Goal: Transaction & Acquisition: Purchase product/service

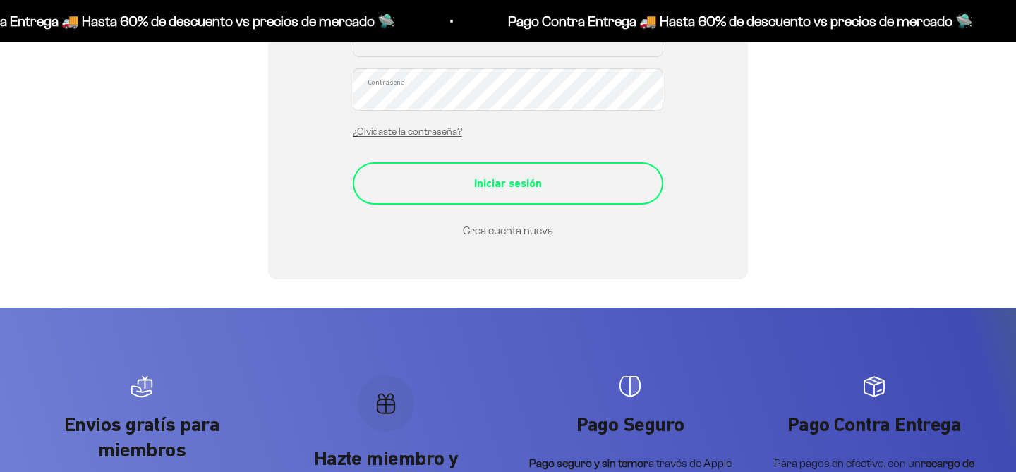
type input "monosoc.mad@gmail.com"
click at [499, 190] on div "Iniciar sesión" at bounding box center [508, 183] width 254 height 18
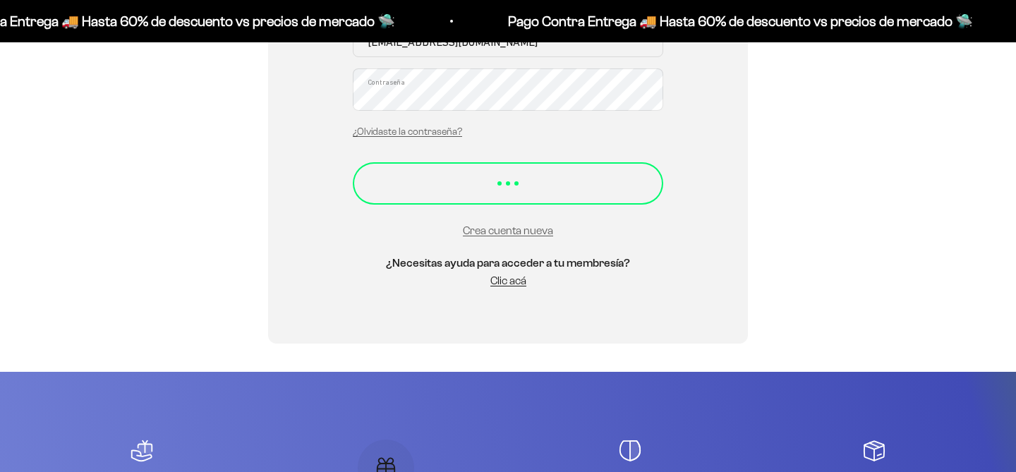
scroll to position [377, 0]
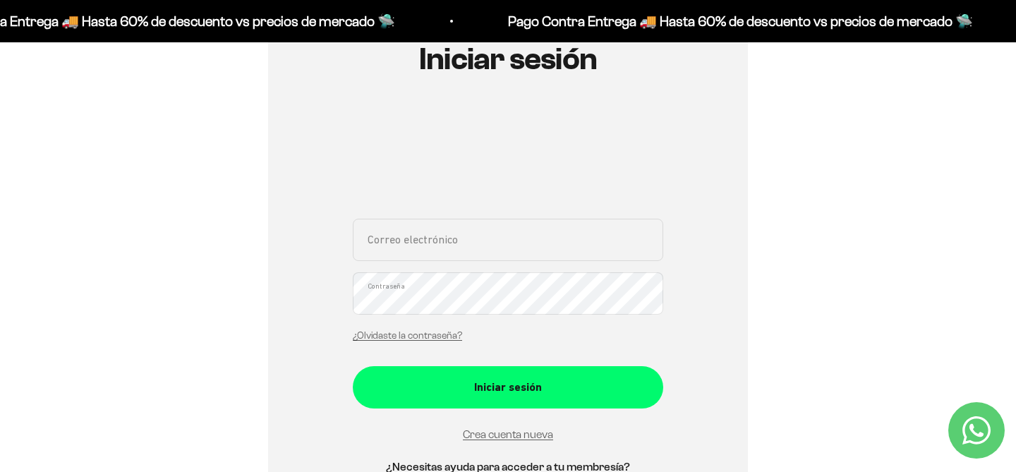
scroll to position [214, 0]
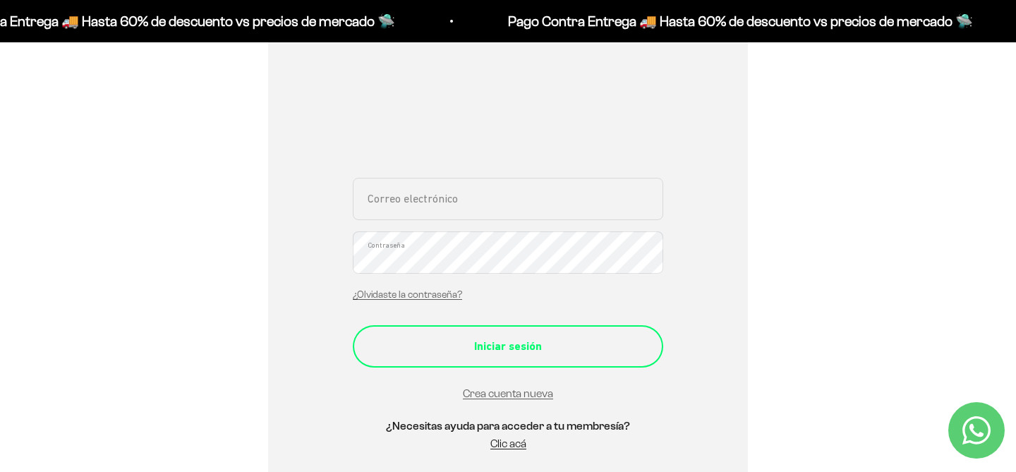
type input "monosoc.mad@gmail.com"
click at [511, 346] on div "Iniciar sesión" at bounding box center [508, 346] width 254 height 18
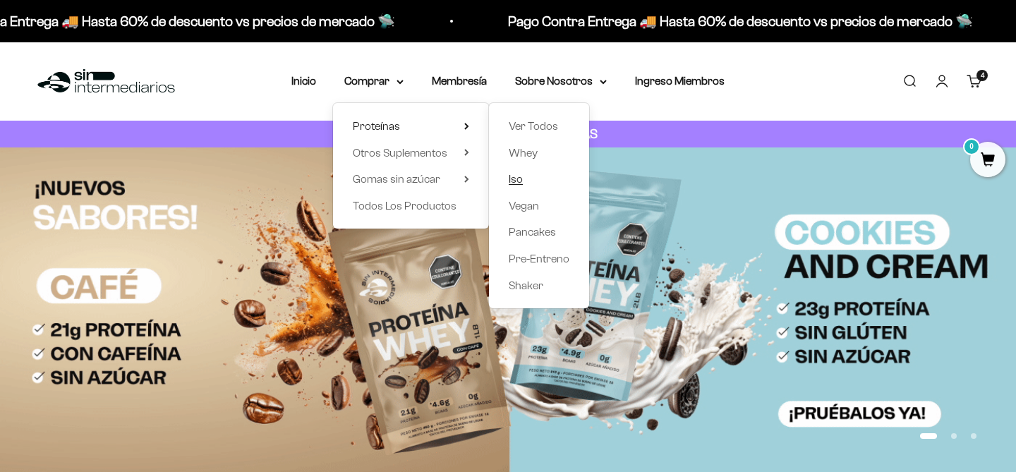
click at [517, 181] on span "Iso" at bounding box center [516, 179] width 14 height 12
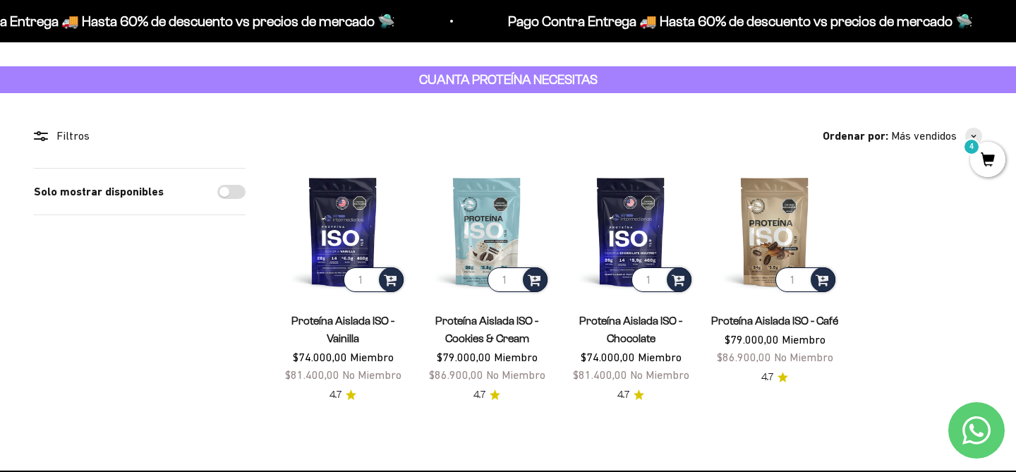
scroll to position [56, 0]
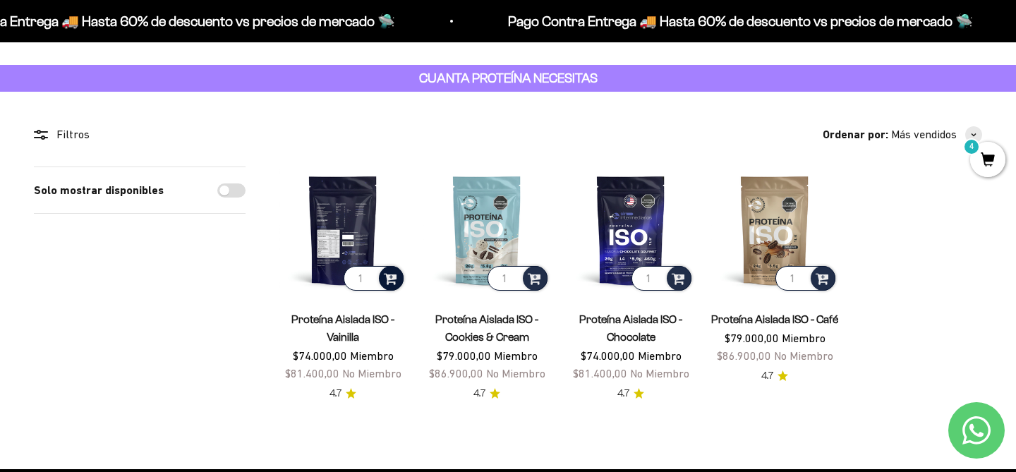
click at [391, 280] on span at bounding box center [390, 277] width 13 height 16
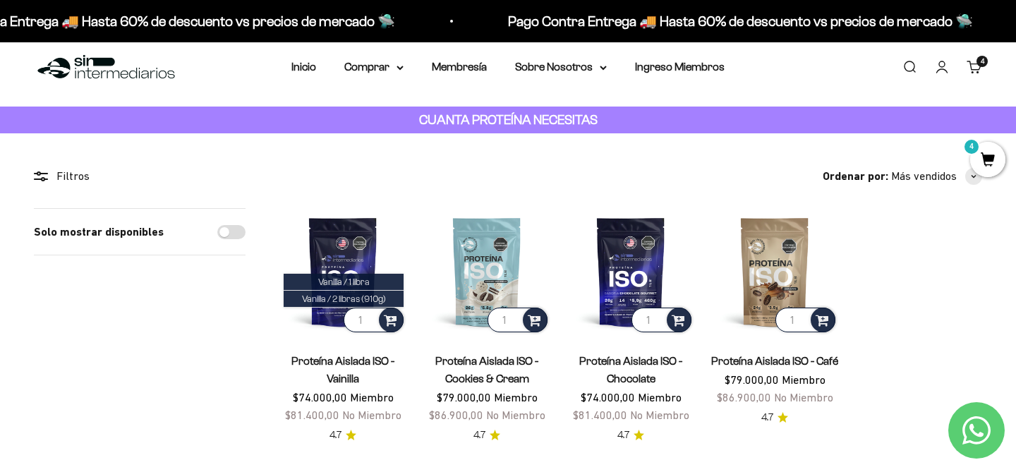
scroll to position [58, 0]
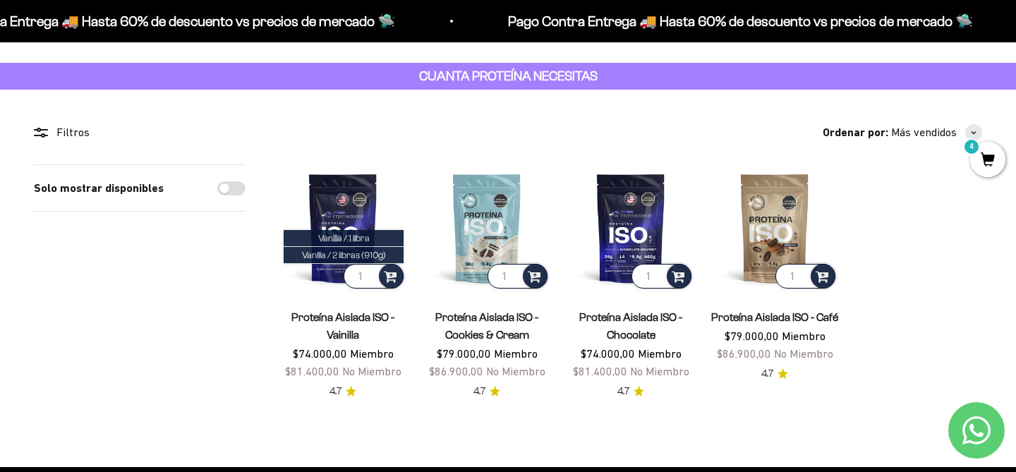
click at [991, 162] on span "4" at bounding box center [987, 159] width 35 height 35
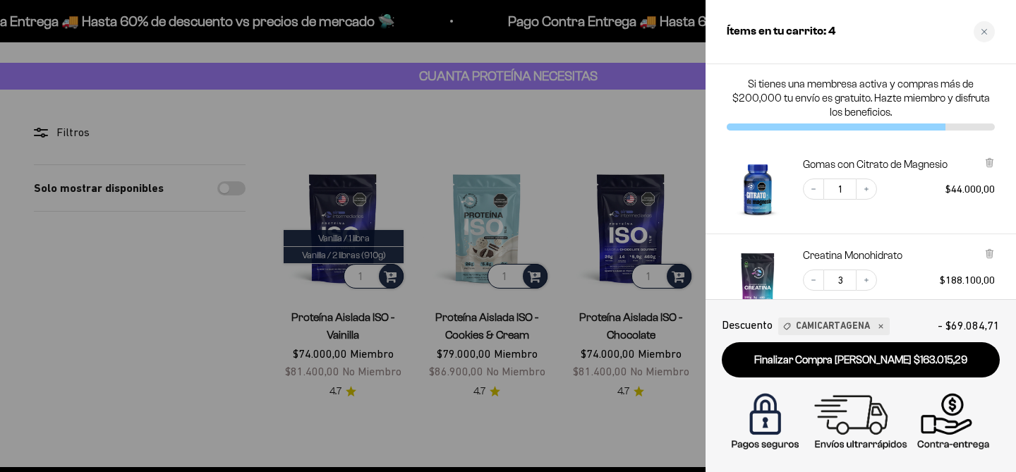
click at [987, 163] on icon at bounding box center [989, 162] width 6 height 7
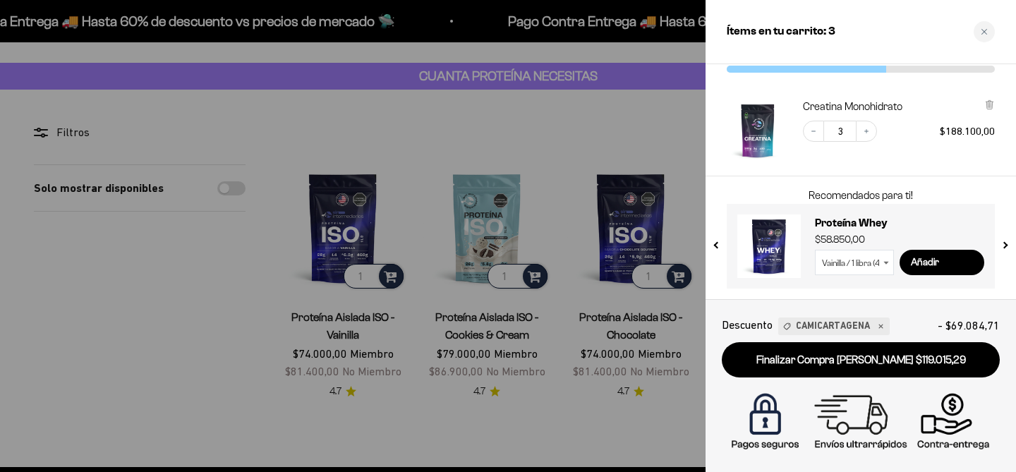
scroll to position [0, 0]
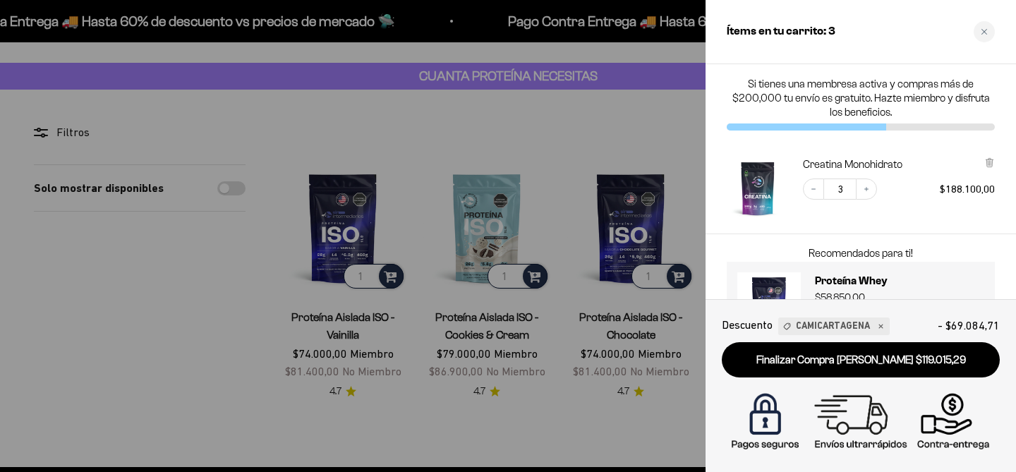
click at [217, 307] on div at bounding box center [508, 236] width 1016 height 472
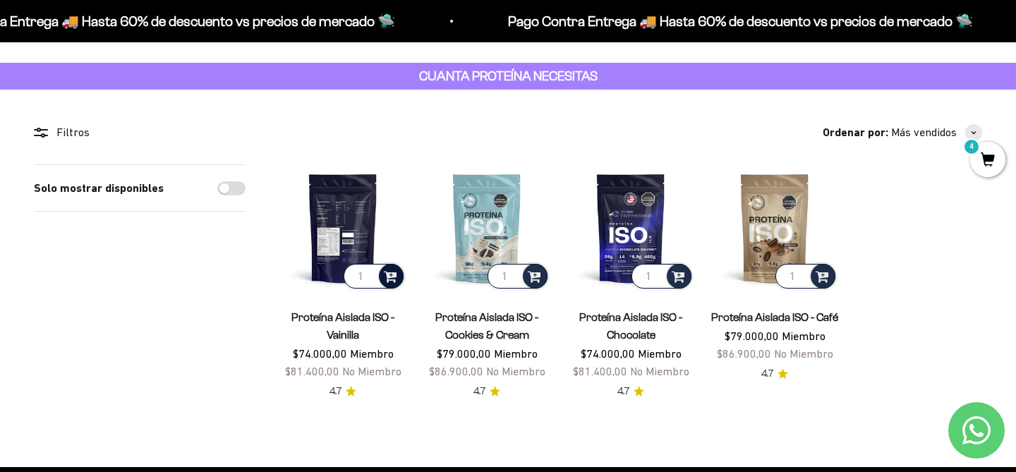
click at [393, 277] on span at bounding box center [390, 275] width 13 height 16
click at [369, 237] on span "Vanilla / 1 libra" at bounding box center [343, 238] width 51 height 11
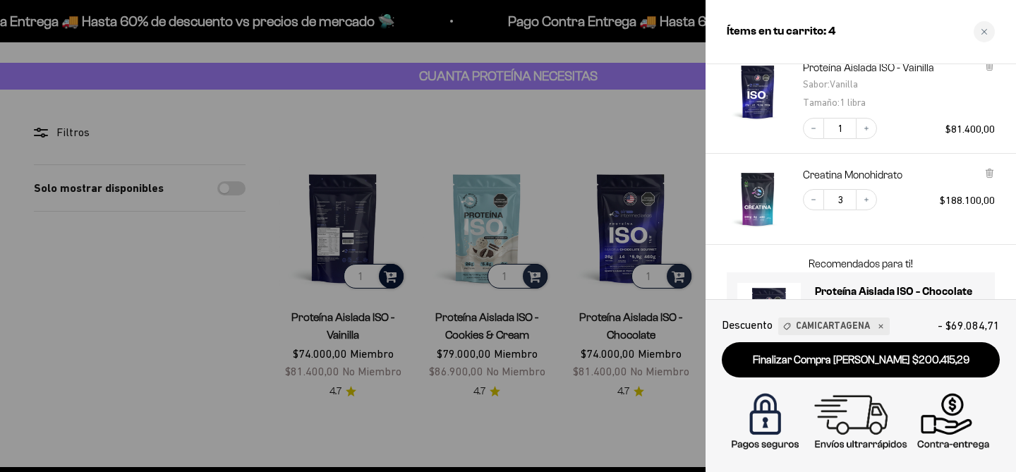
scroll to position [67, 0]
click at [814, 199] on icon "Decrease quantity" at bounding box center [813, 201] width 8 height 8
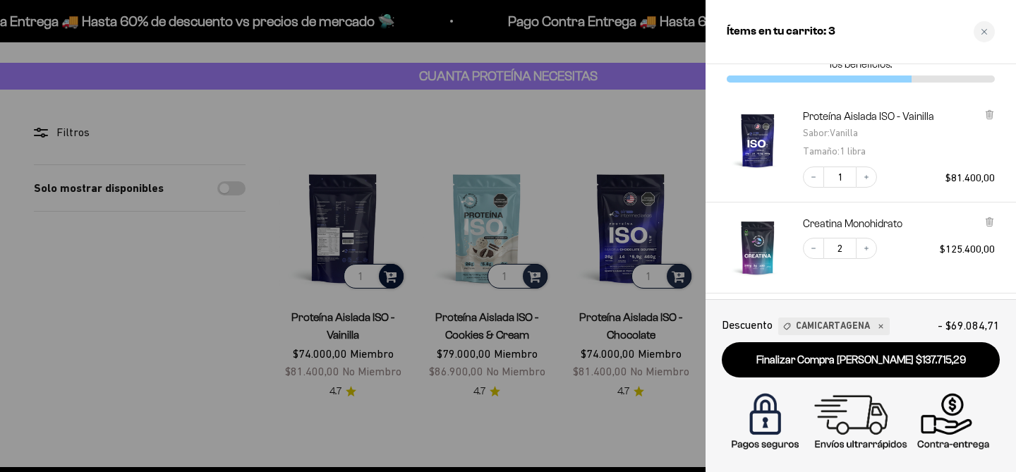
scroll to position [47, 0]
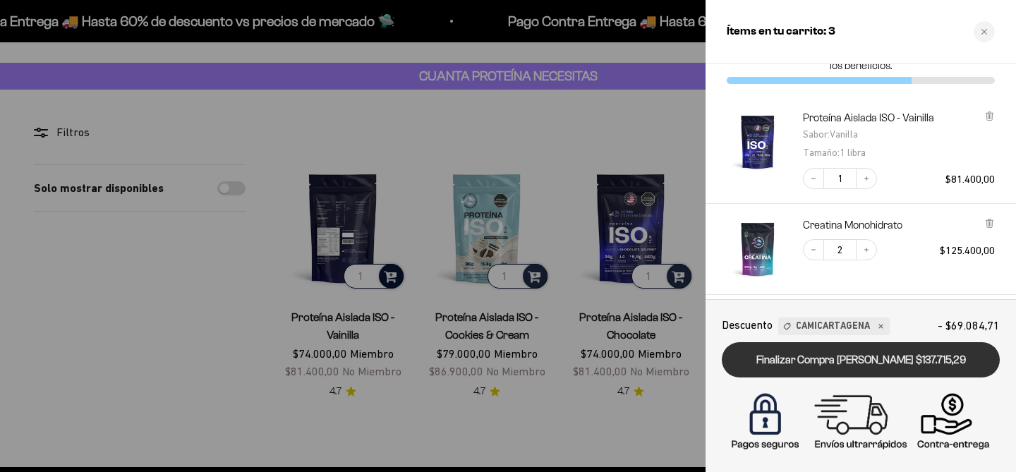
click at [839, 358] on link "Finalizar Compra Segura $137.715,29" at bounding box center [861, 360] width 278 height 36
